Goal: Find contact information: Find contact information

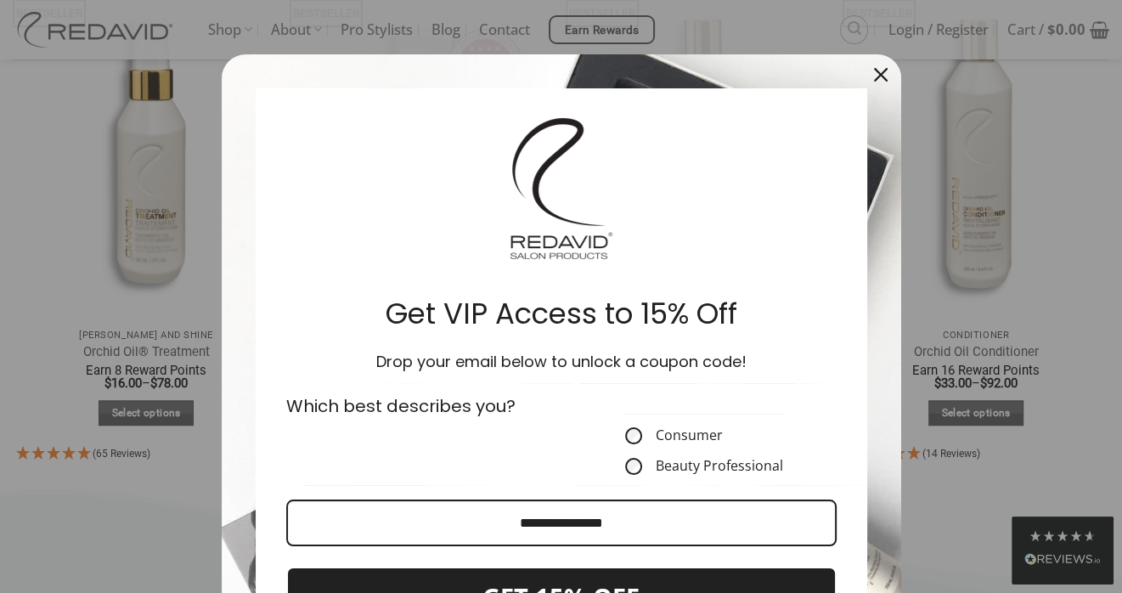
click at [874, 78] on icon "close icon" at bounding box center [881, 75] width 14 height 14
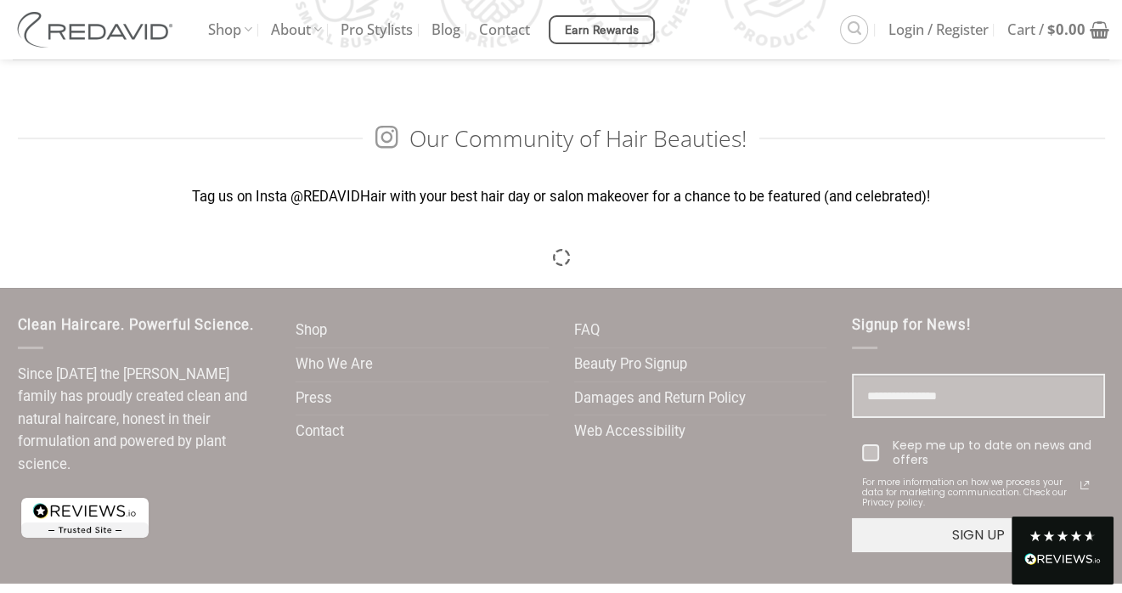
scroll to position [4946, 0]
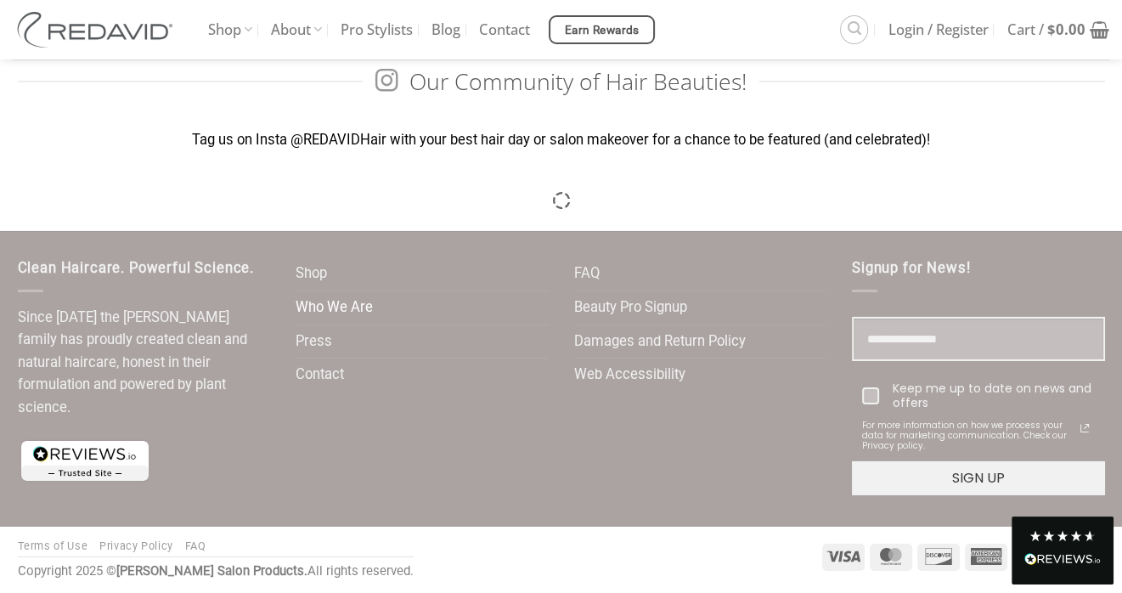
click at [327, 302] on link "Who We Are" at bounding box center [334, 307] width 77 height 33
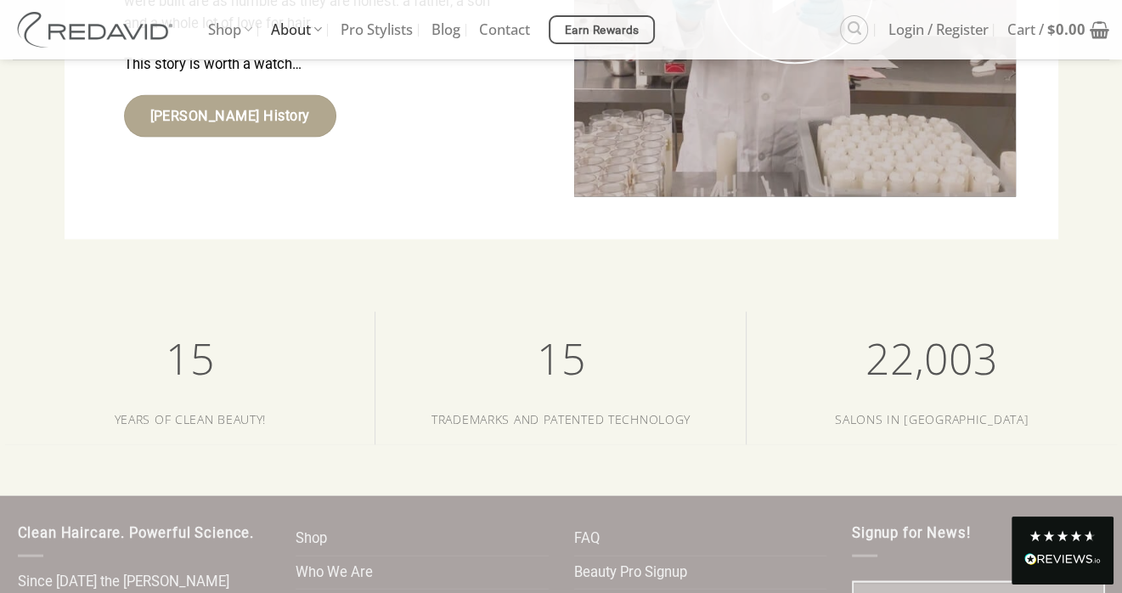
scroll to position [3142, 0]
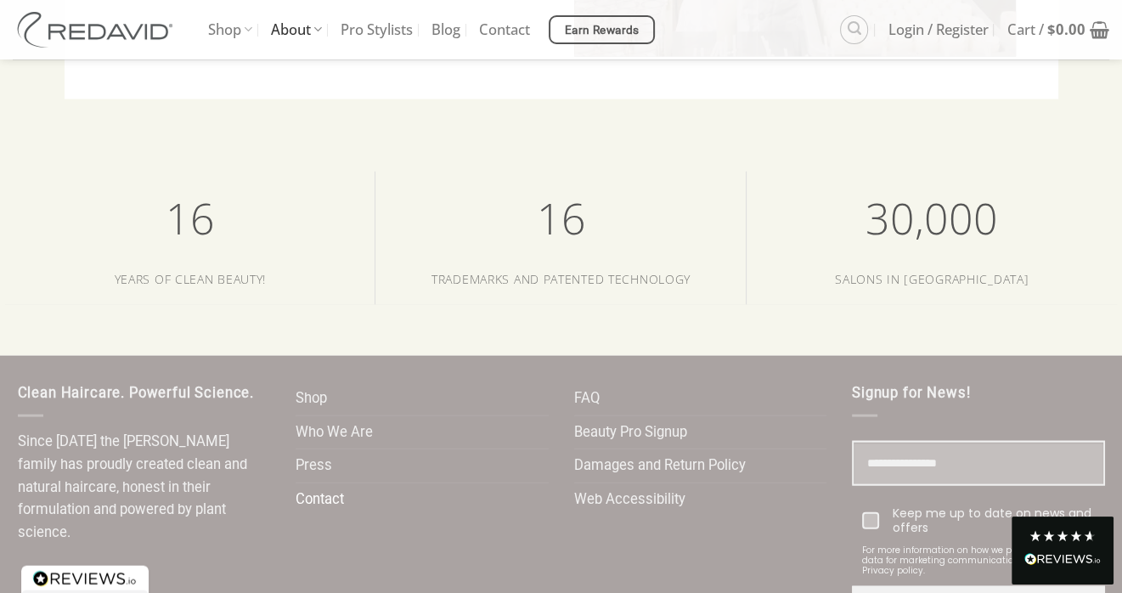
click at [319, 483] on link "Contact" at bounding box center [320, 499] width 48 height 33
